Goal: Task Accomplishment & Management: Manage account settings

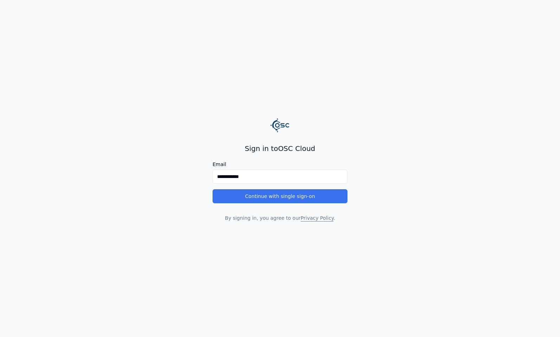
click at [283, 201] on button "Continue with single sign-on" at bounding box center [279, 196] width 135 height 14
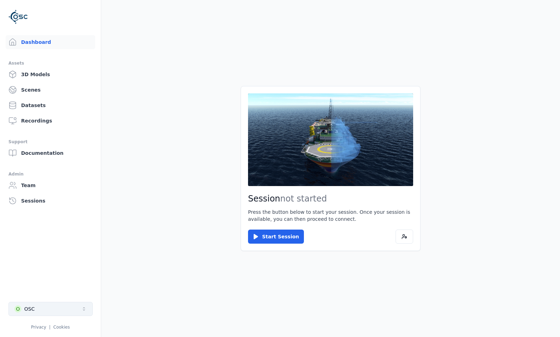
click at [19, 311] on div "O" at bounding box center [17, 309] width 7 height 7
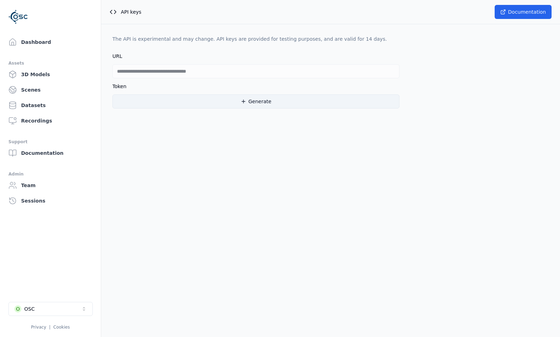
click at [160, 99] on button "Generate" at bounding box center [255, 101] width 287 height 14
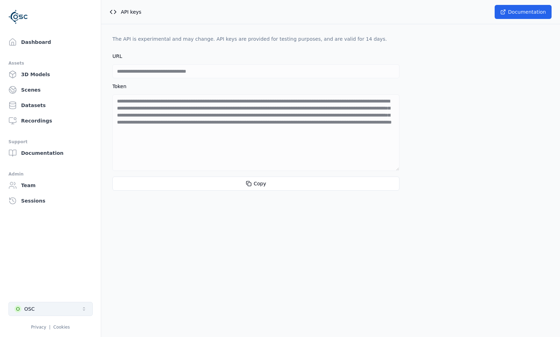
click at [51, 315] on button "O OSC" at bounding box center [50, 309] width 84 height 14
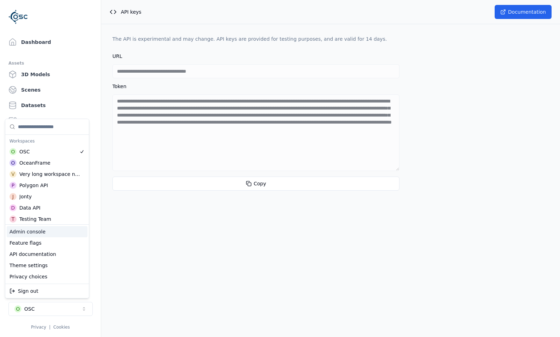
click at [49, 235] on div "Admin console" at bounding box center [47, 231] width 81 height 11
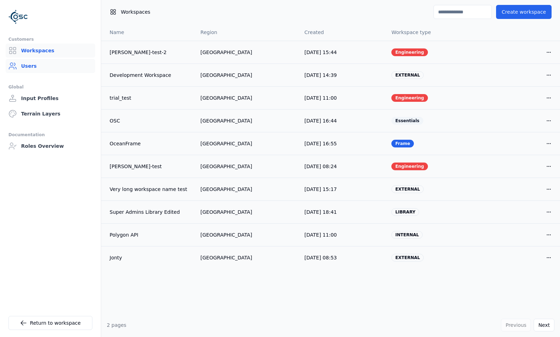
click at [52, 66] on link "Users" at bounding box center [51, 66] width 90 height 14
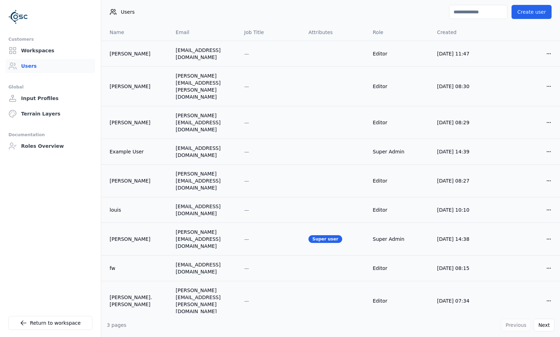
click at [465, 17] on input at bounding box center [478, 12] width 58 height 14
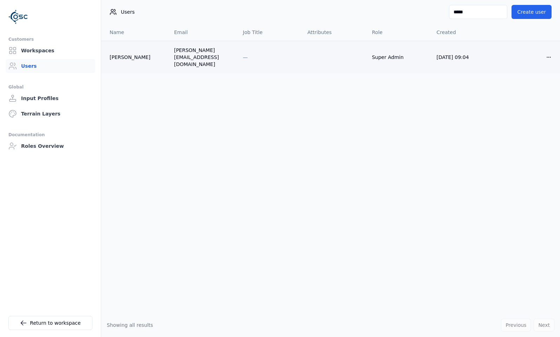
type input "*****"
click at [131, 54] on div "[PERSON_NAME]" at bounding box center [136, 57] width 53 height 7
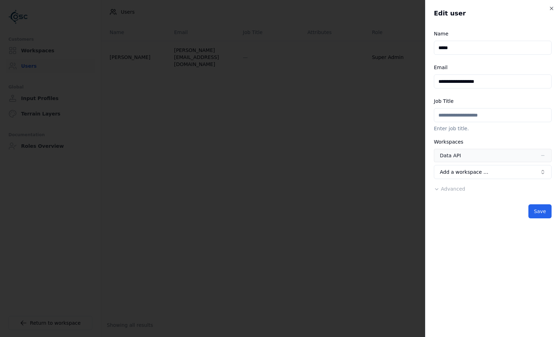
click at [481, 77] on input "**********" at bounding box center [493, 81] width 118 height 14
click at [441, 187] on span "Advanced" at bounding box center [453, 189] width 24 height 6
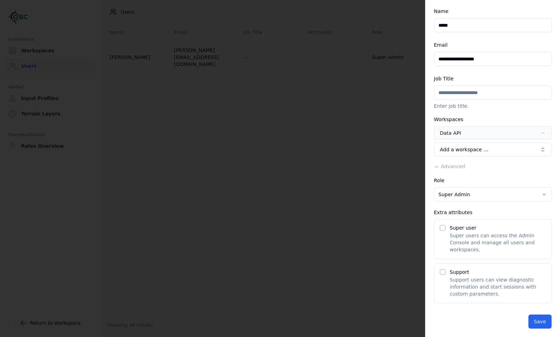
scroll to position [28, 0]
click at [460, 225] on label "Super user" at bounding box center [463, 228] width 27 height 6
click at [445, 225] on button "Super user" at bounding box center [443, 228] width 6 height 6
drag, startPoint x: 464, startPoint y: 266, endPoint x: 466, endPoint y: 272, distance: 6.5
click at [464, 269] on label "Support" at bounding box center [459, 272] width 19 height 6
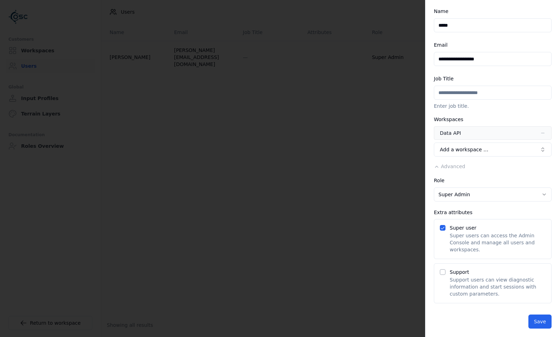
click at [445, 269] on button "Support" at bounding box center [443, 272] width 6 height 6
click at [533, 320] on button "Save" at bounding box center [539, 322] width 23 height 14
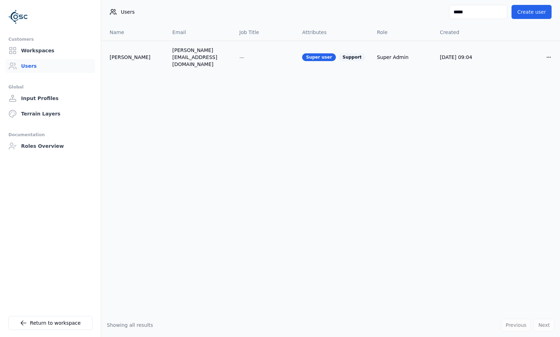
click at [125, 182] on div "Name Email Job Title Attributes Role Created [PERSON_NAME] [PERSON_NAME][EMAIL_…" at bounding box center [330, 168] width 459 height 289
